Goal: Find specific page/section: Find specific page/section

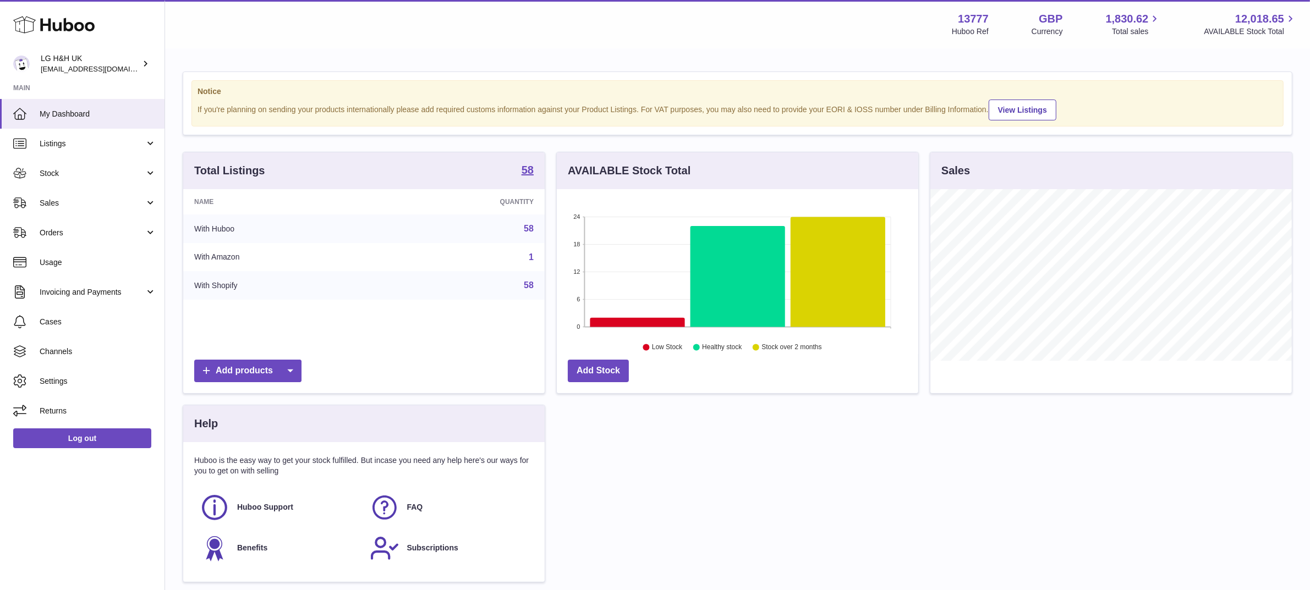
scroll to position [171, 362]
click at [52, 201] on span "Sales" at bounding box center [92, 203] width 105 height 10
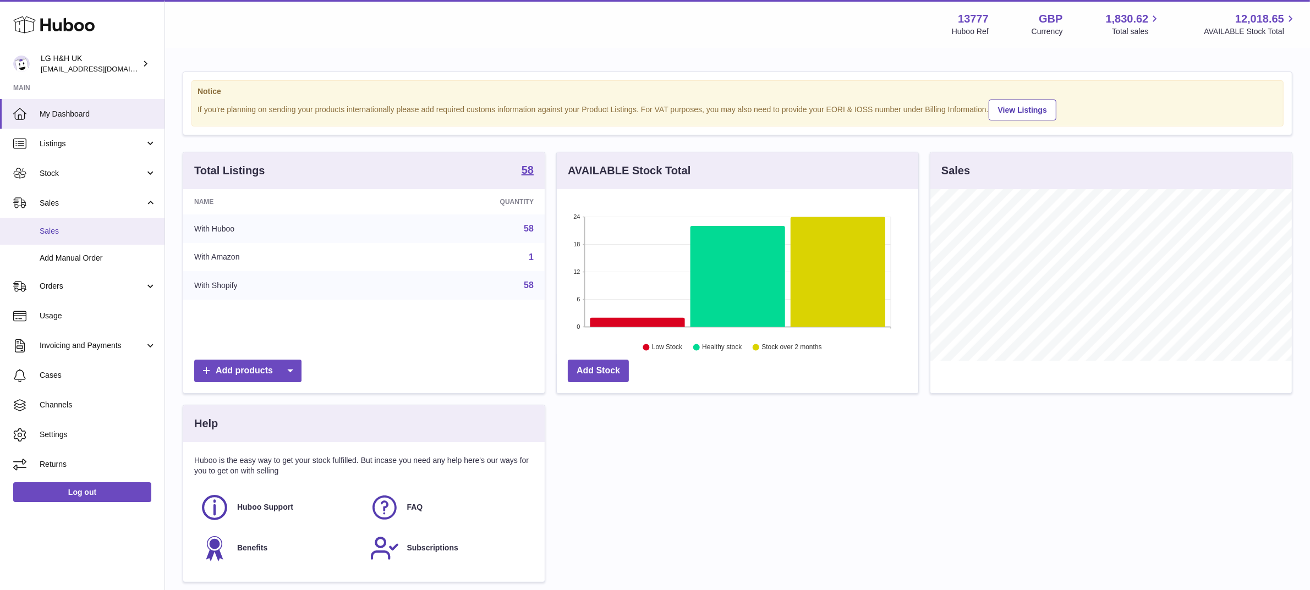
click at [58, 232] on span "Sales" at bounding box center [98, 231] width 117 height 10
